Goal: Transaction & Acquisition: Purchase product/service

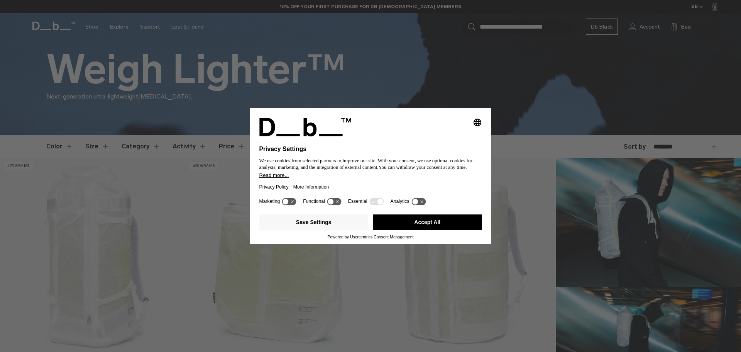
click at [437, 225] on button "Accept All" at bounding box center [427, 221] width 109 height 15
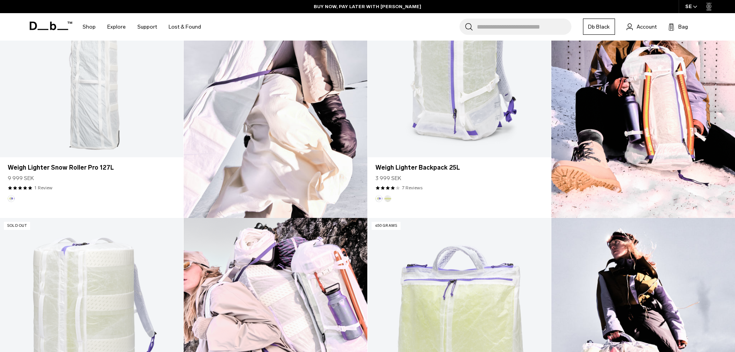
scroll to position [540, 0]
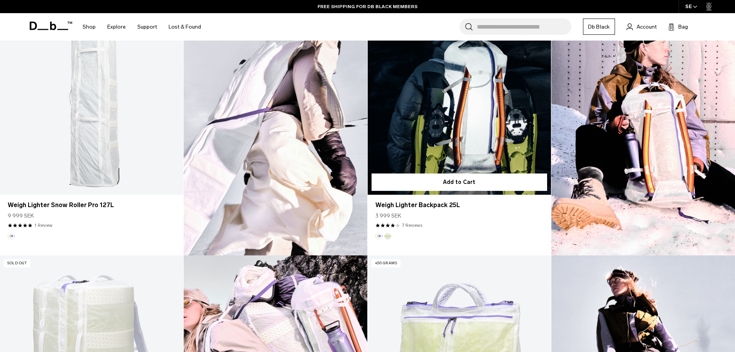
click at [386, 235] on button "Diffusion" at bounding box center [387, 235] width 7 height 7
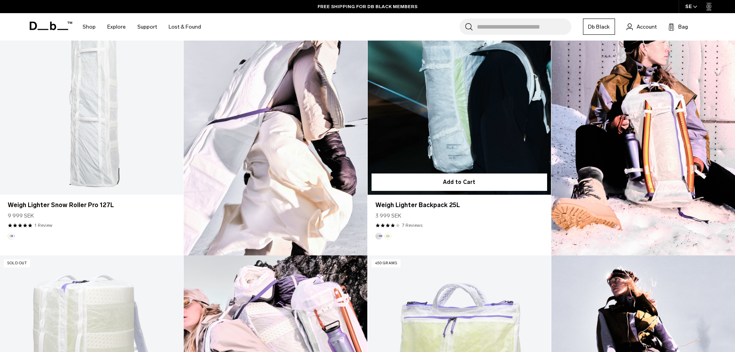
click at [452, 99] on link "Weigh Lighter Backpack 25L Diffusion" at bounding box center [459, 93] width 183 height 204
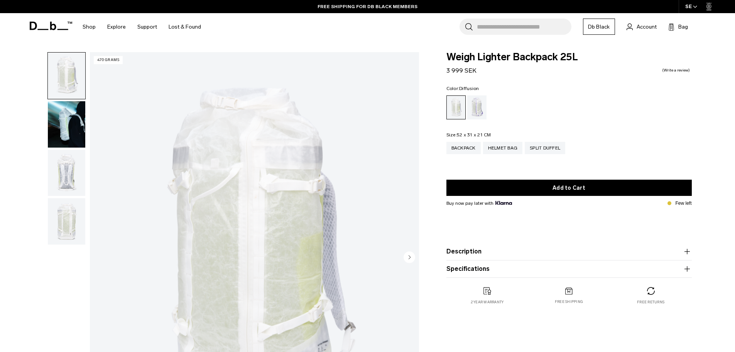
click at [69, 124] on img "button" at bounding box center [66, 124] width 37 height 46
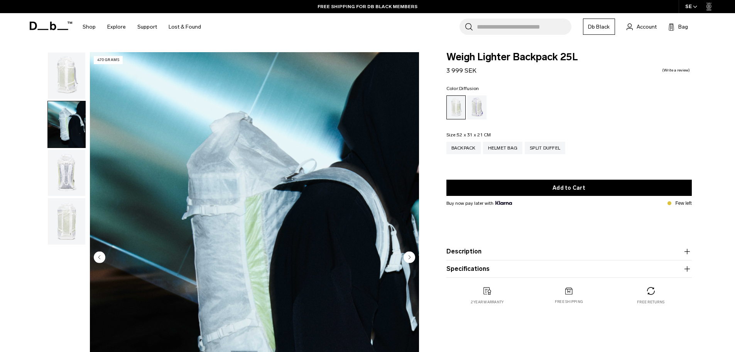
click at [67, 178] on img "button" at bounding box center [66, 173] width 37 height 46
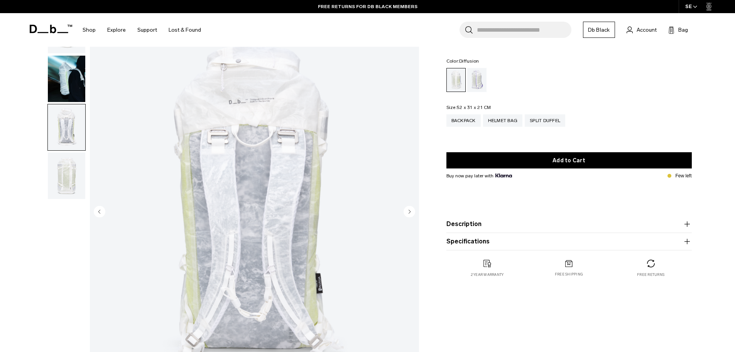
scroll to position [39, 0]
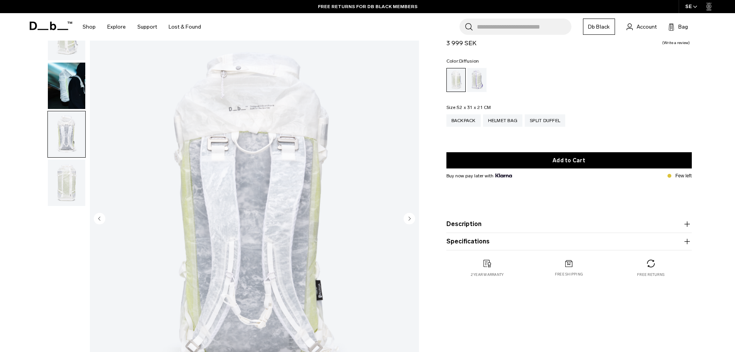
click at [67, 181] on img "button" at bounding box center [66, 182] width 37 height 46
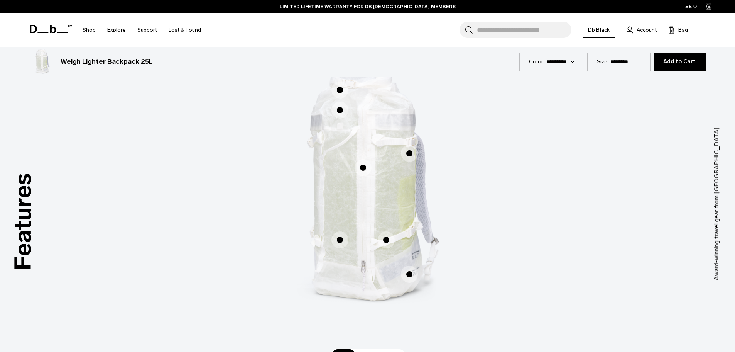
scroll to position [463, 0]
click at [342, 90] on span "1 / 3" at bounding box center [340, 89] width 17 height 17
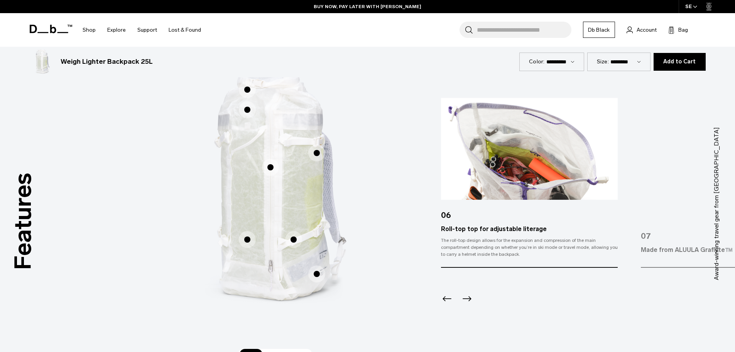
click at [247, 112] on span "1 / 3" at bounding box center [247, 109] width 17 height 17
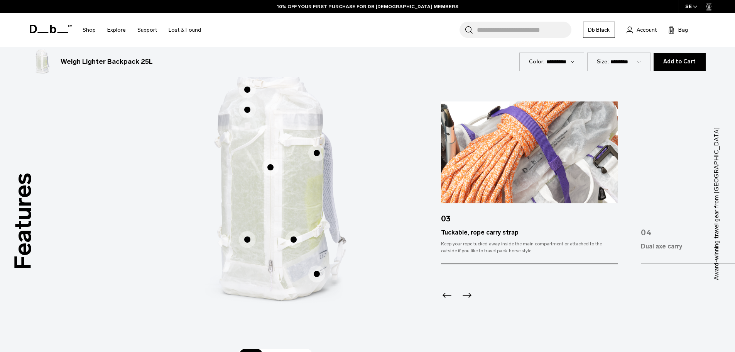
click at [269, 169] on span "1 / 3" at bounding box center [270, 167] width 17 height 17
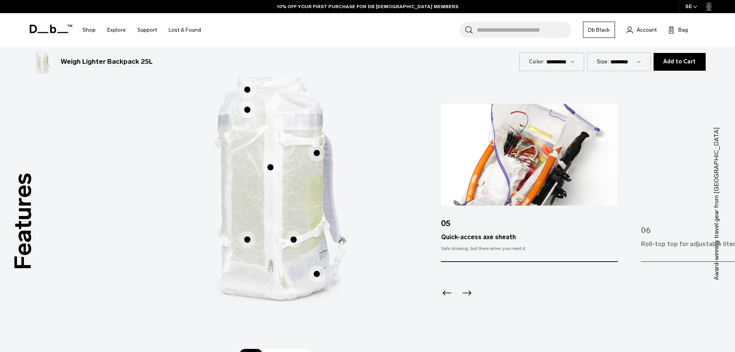
click at [318, 151] on span "1 / 3" at bounding box center [316, 152] width 17 height 17
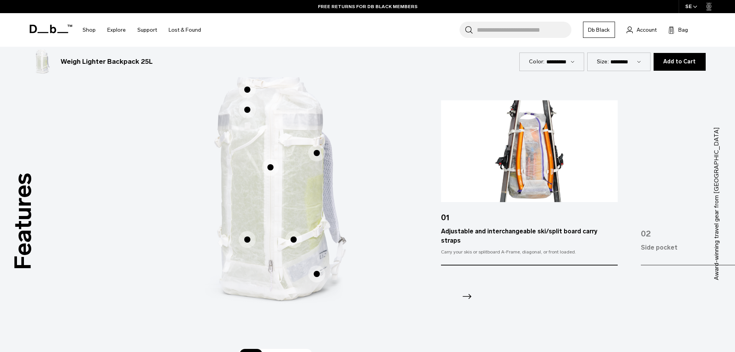
click at [271, 168] on span "1 / 3" at bounding box center [270, 167] width 17 height 17
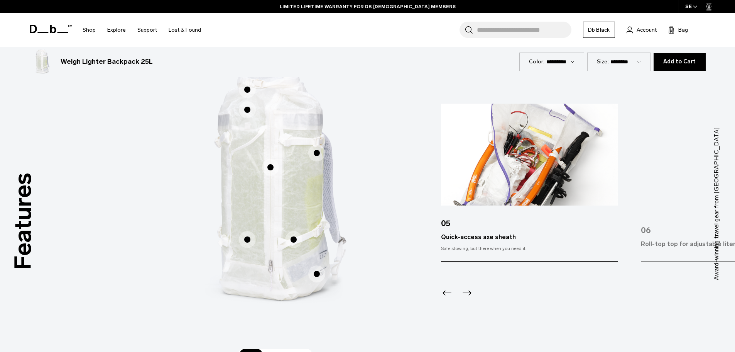
click at [249, 241] on span "1 / 3" at bounding box center [247, 239] width 17 height 17
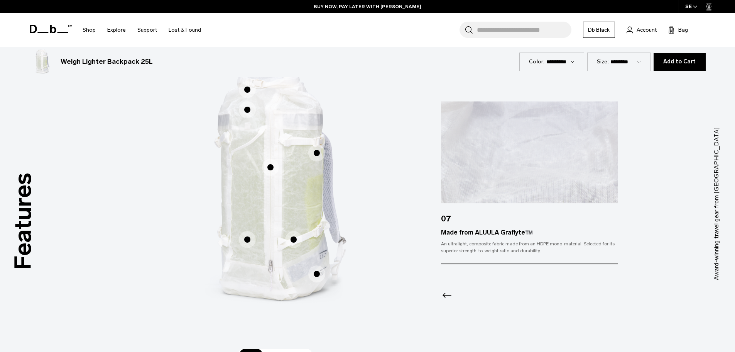
click at [292, 238] on span "1 / 3" at bounding box center [293, 239] width 17 height 17
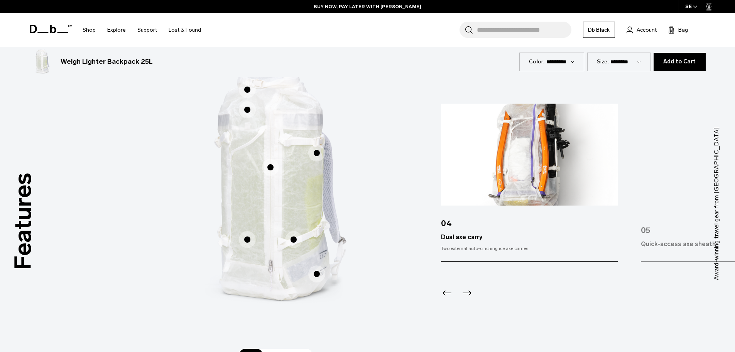
click at [317, 273] on span "1 / 3" at bounding box center [316, 273] width 17 height 17
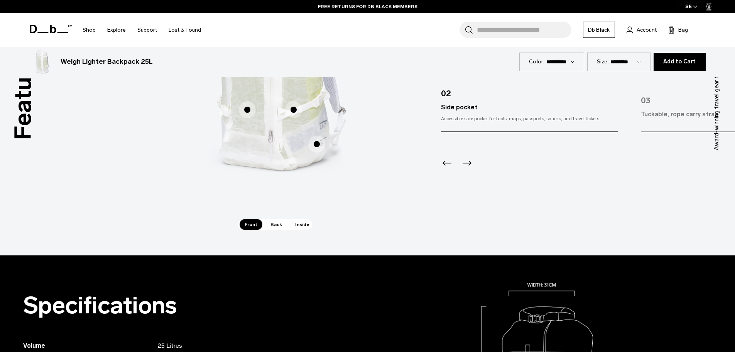
scroll to position [579, 0]
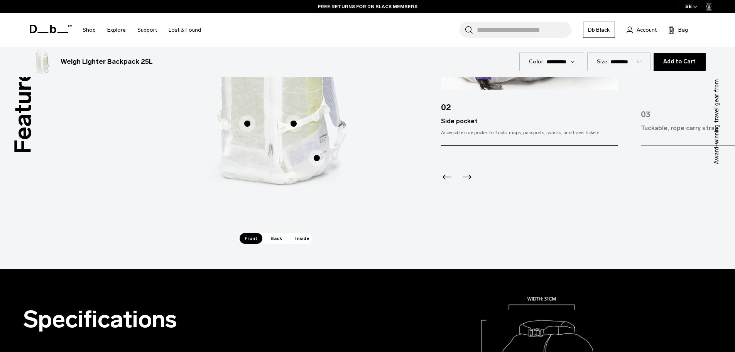
click at [299, 239] on span "Inside" at bounding box center [302, 238] width 24 height 11
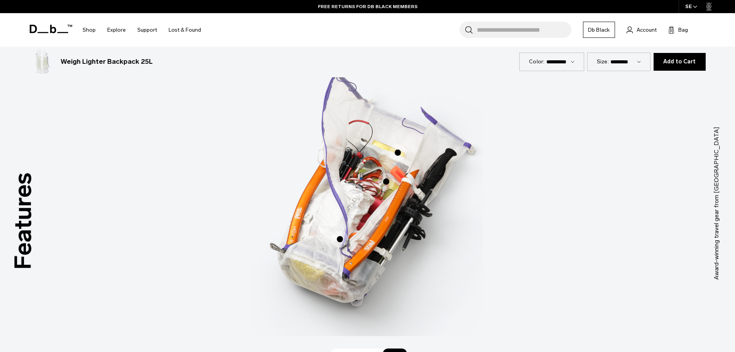
scroll to position [463, 0]
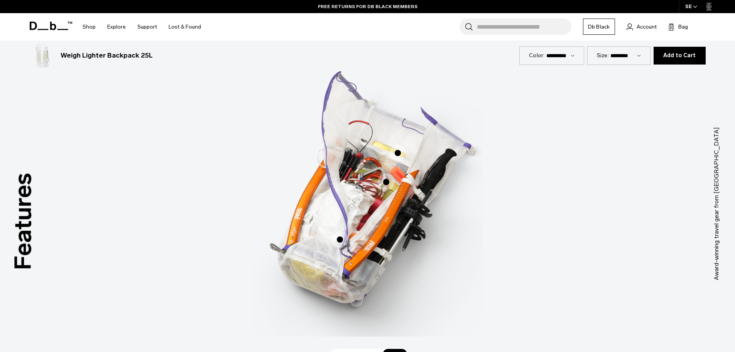
click at [396, 150] on span "3 / 3" at bounding box center [397, 152] width 17 height 17
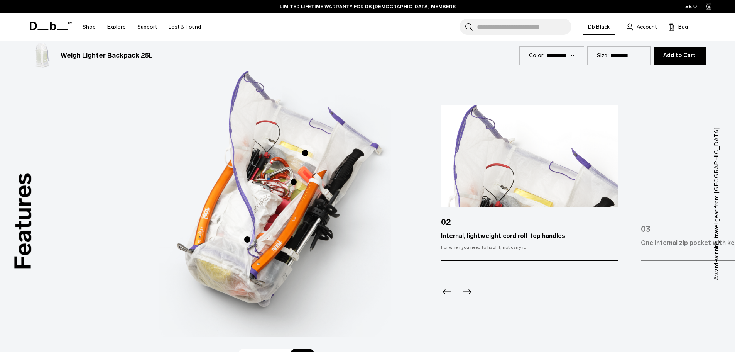
click at [468, 293] on icon "Next slide" at bounding box center [467, 291] width 12 height 12
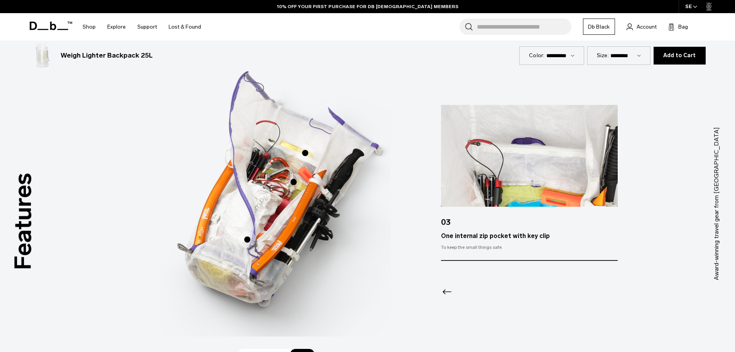
scroll to position [618, 0]
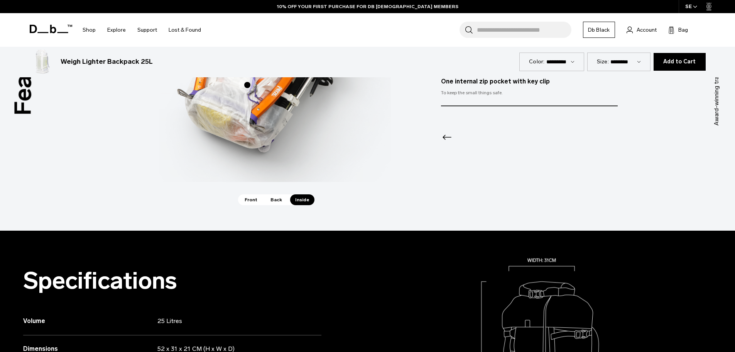
click at [273, 201] on span "Back" at bounding box center [277, 199] width 22 height 11
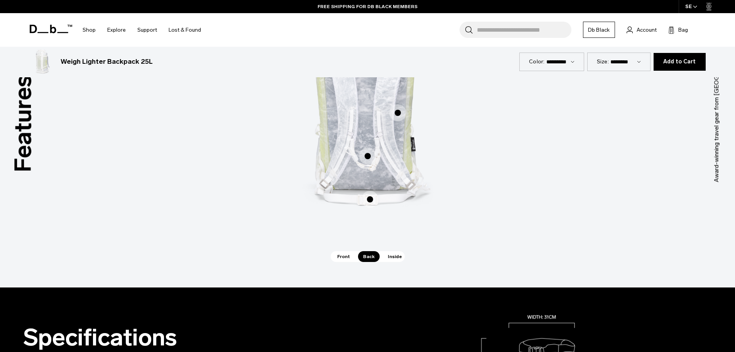
scroll to position [463, 0]
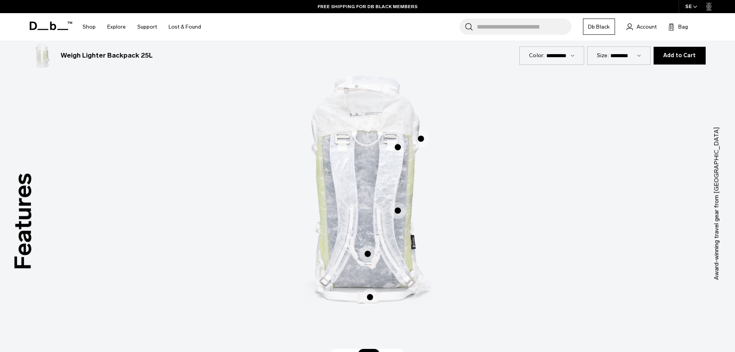
click at [400, 147] on span "2 / 3" at bounding box center [397, 147] width 17 height 17
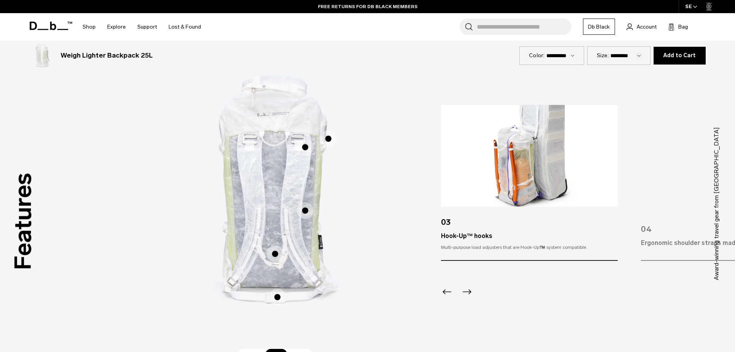
click at [471, 292] on icon "Next slide" at bounding box center [467, 291] width 12 height 12
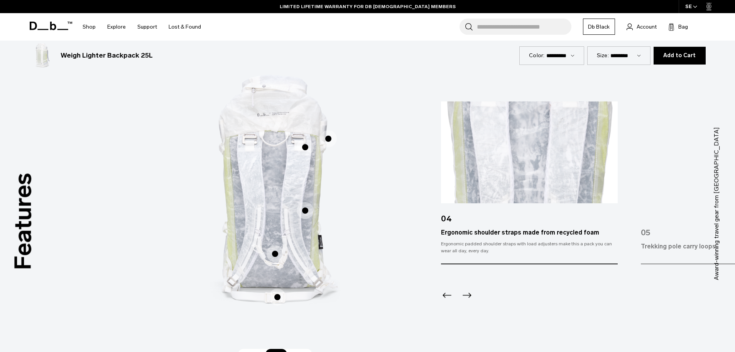
click at [471, 292] on icon "Next slide" at bounding box center [467, 295] width 12 height 12
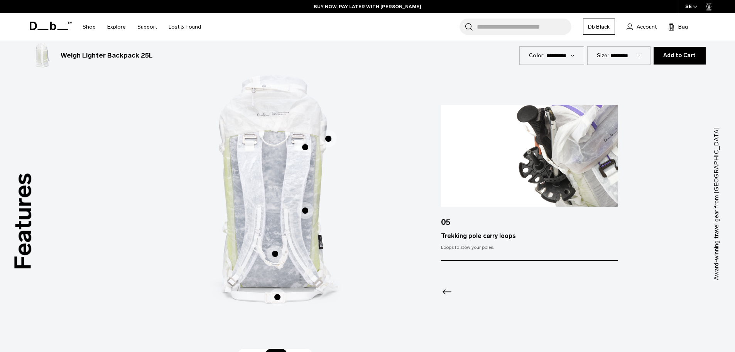
click at [276, 297] on span "2 / 3" at bounding box center [277, 296] width 17 height 17
click at [278, 296] on span "2 / 3" at bounding box center [277, 296] width 17 height 17
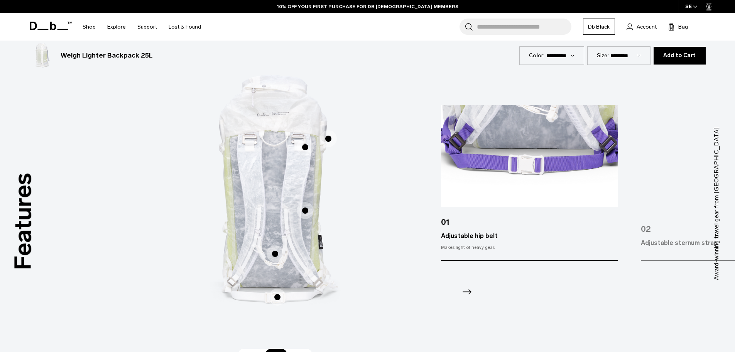
click at [276, 254] on span "2 / 3" at bounding box center [275, 253] width 17 height 17
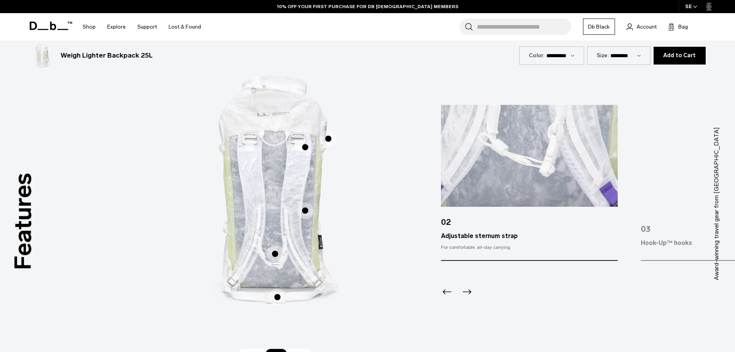
click at [305, 210] on span "2 / 3" at bounding box center [305, 210] width 17 height 17
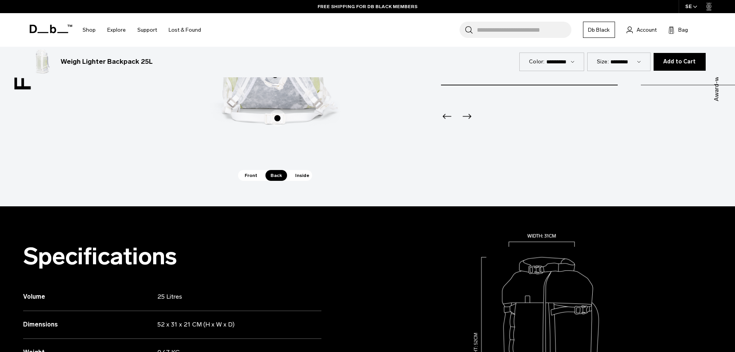
scroll to position [618, 0]
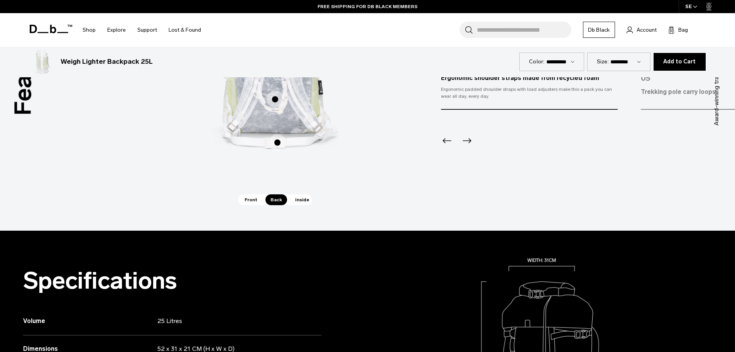
click at [252, 201] on span "Front" at bounding box center [251, 199] width 23 height 11
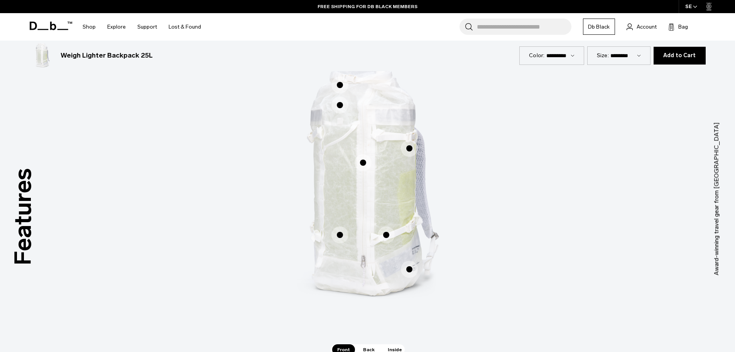
scroll to position [463, 0]
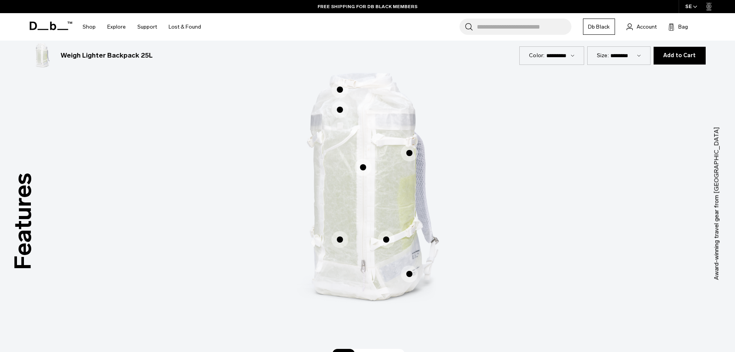
click at [338, 239] on span "1 / 3" at bounding box center [340, 239] width 17 height 17
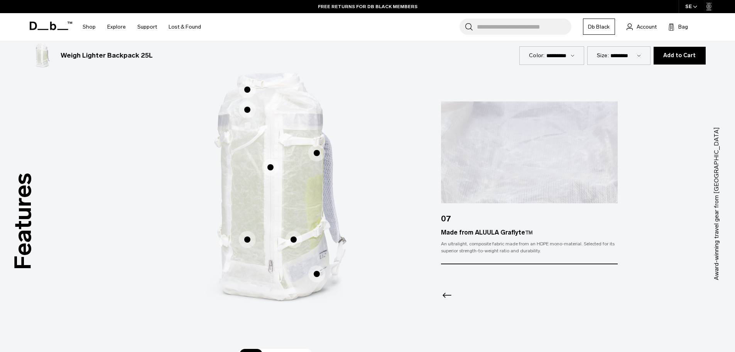
click at [295, 236] on span "1 / 3" at bounding box center [293, 239] width 17 height 17
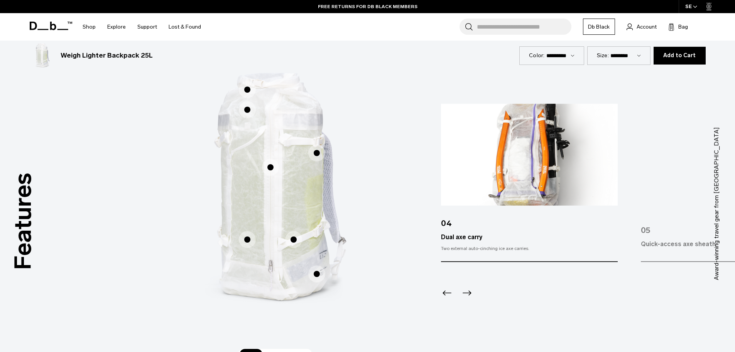
click at [536, 169] on img "4 / 7" at bounding box center [529, 155] width 177 height 102
click at [470, 290] on icon "Next slide" at bounding box center [467, 292] width 9 height 5
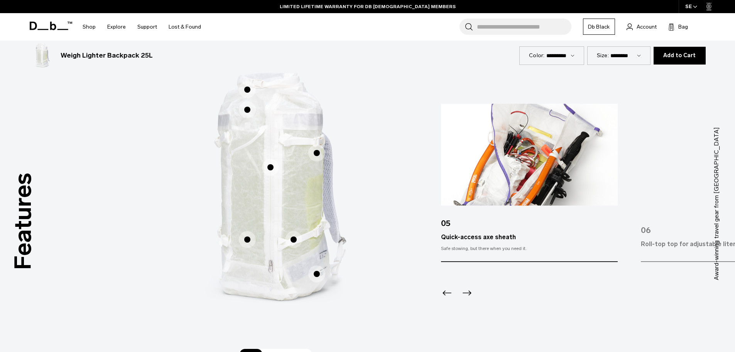
click at [447, 289] on icon "Previous slide" at bounding box center [447, 292] width 12 height 12
